Goal: Transaction & Acquisition: Purchase product/service

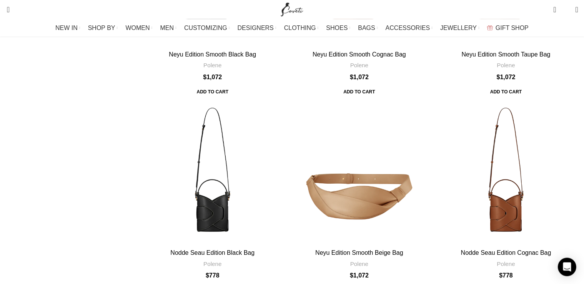
scroll to position [325, 0]
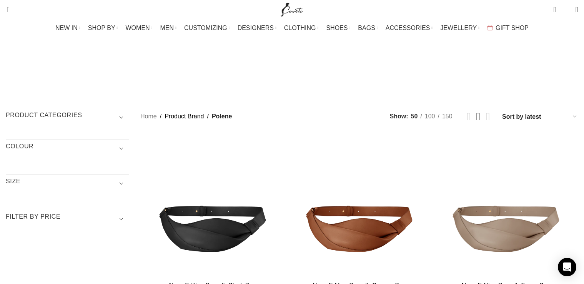
scroll to position [325, 0]
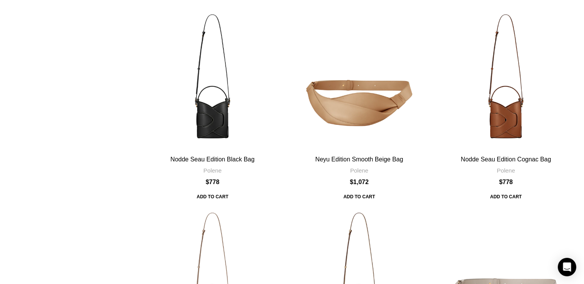
click at [467, 206] on div "Neyu Edition Smooth Chalk Bag" at bounding box center [506, 278] width 145 height 145
